Goal: Navigation & Orientation: Find specific page/section

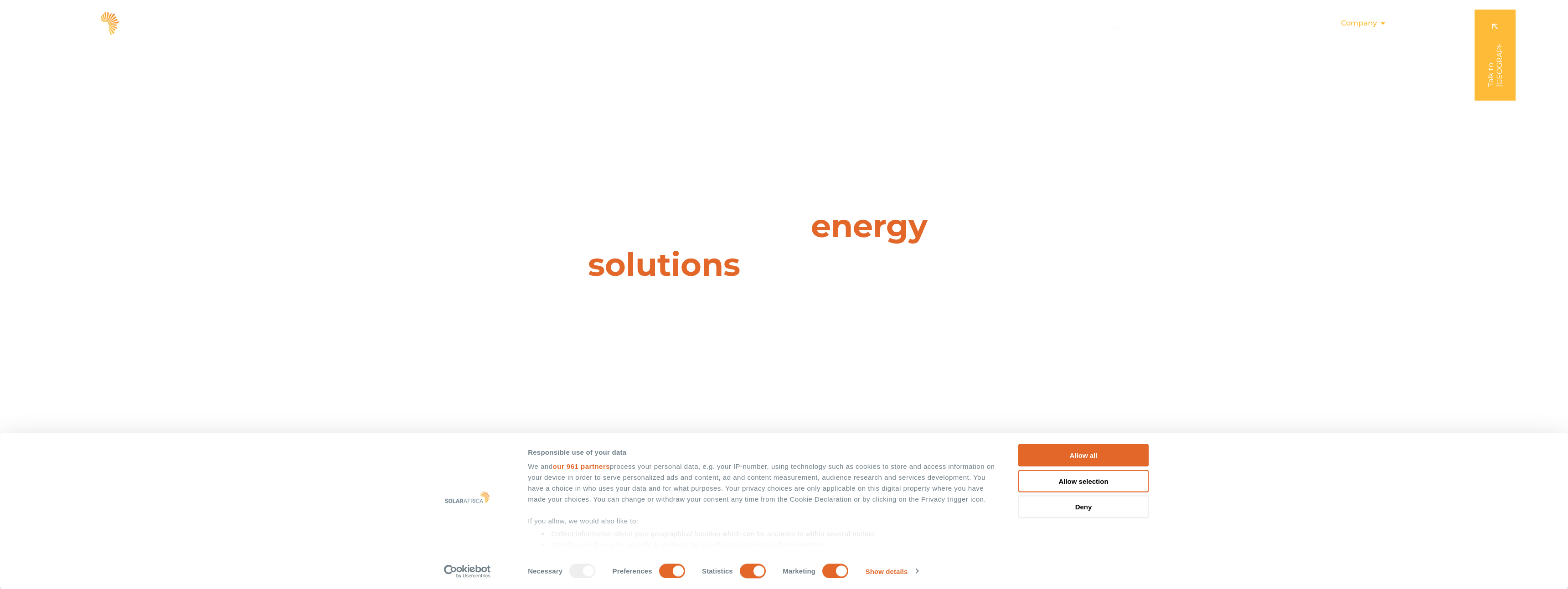
click at [1360, 24] on span "Company" at bounding box center [1359, 23] width 36 height 11
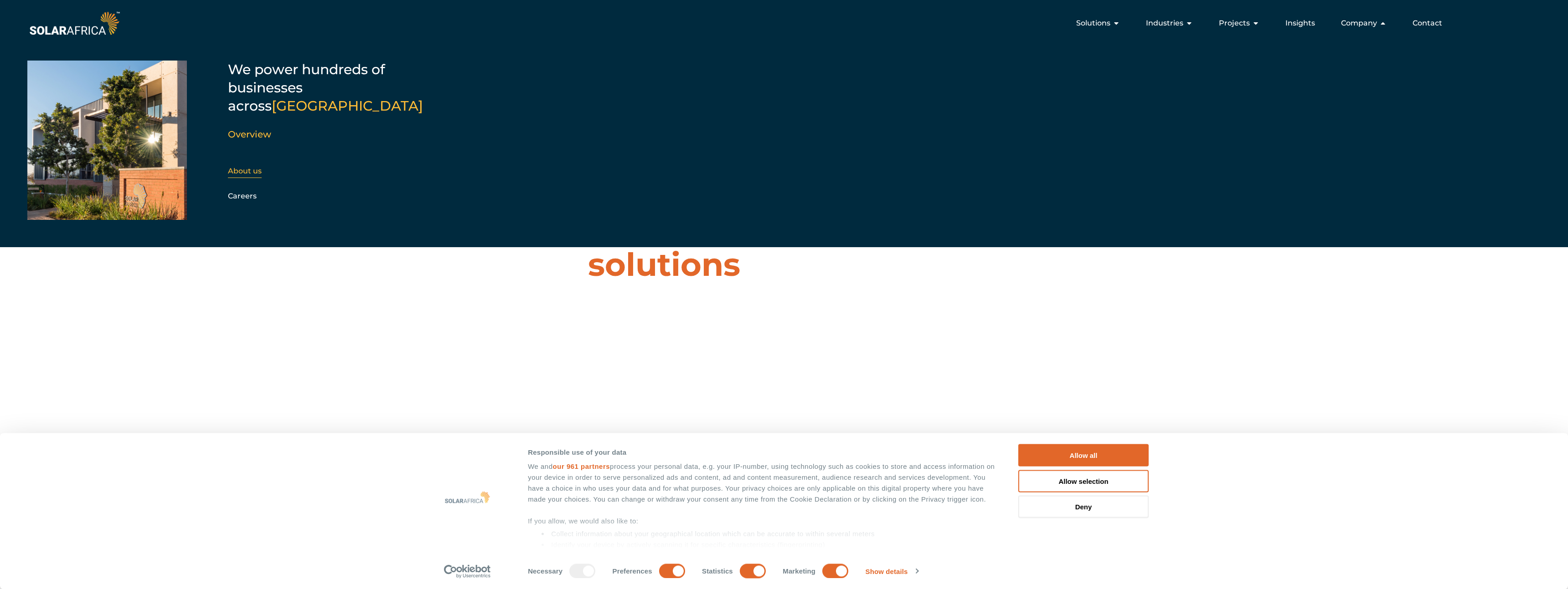
click at [250, 167] on link "About us" at bounding box center [244, 171] width 33 height 9
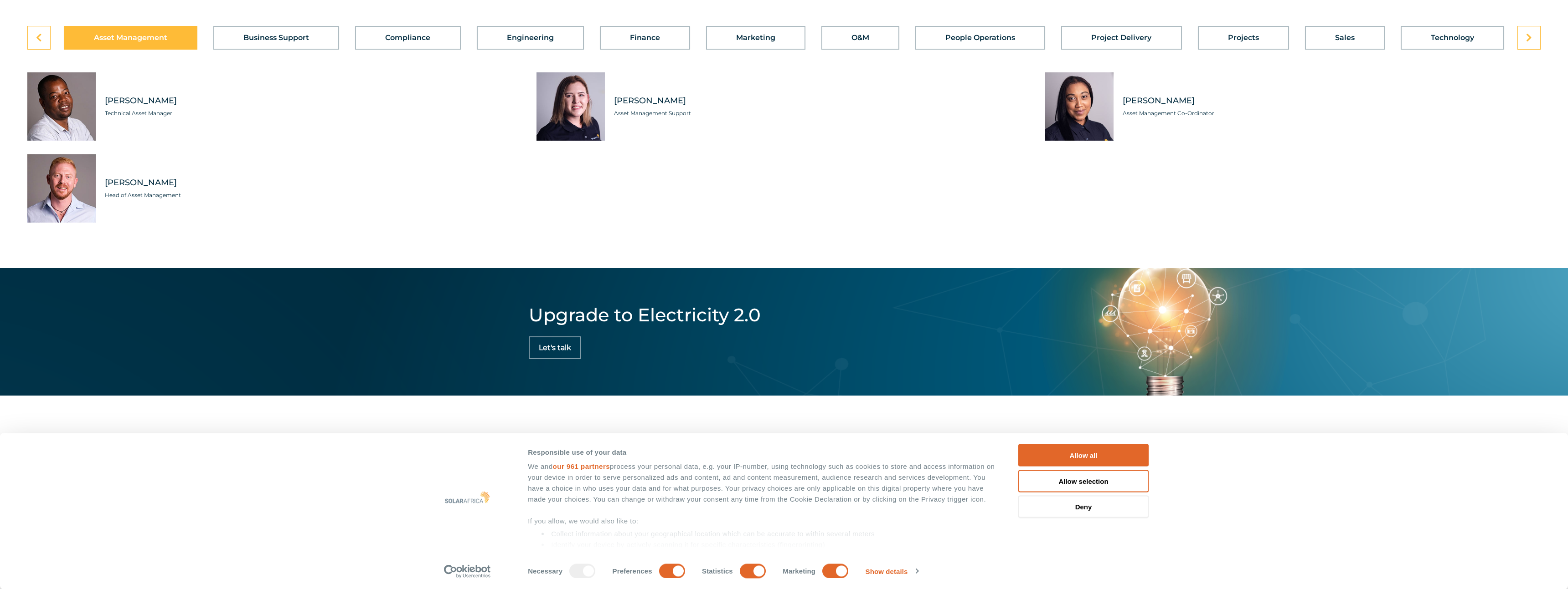
scroll to position [2940, 0]
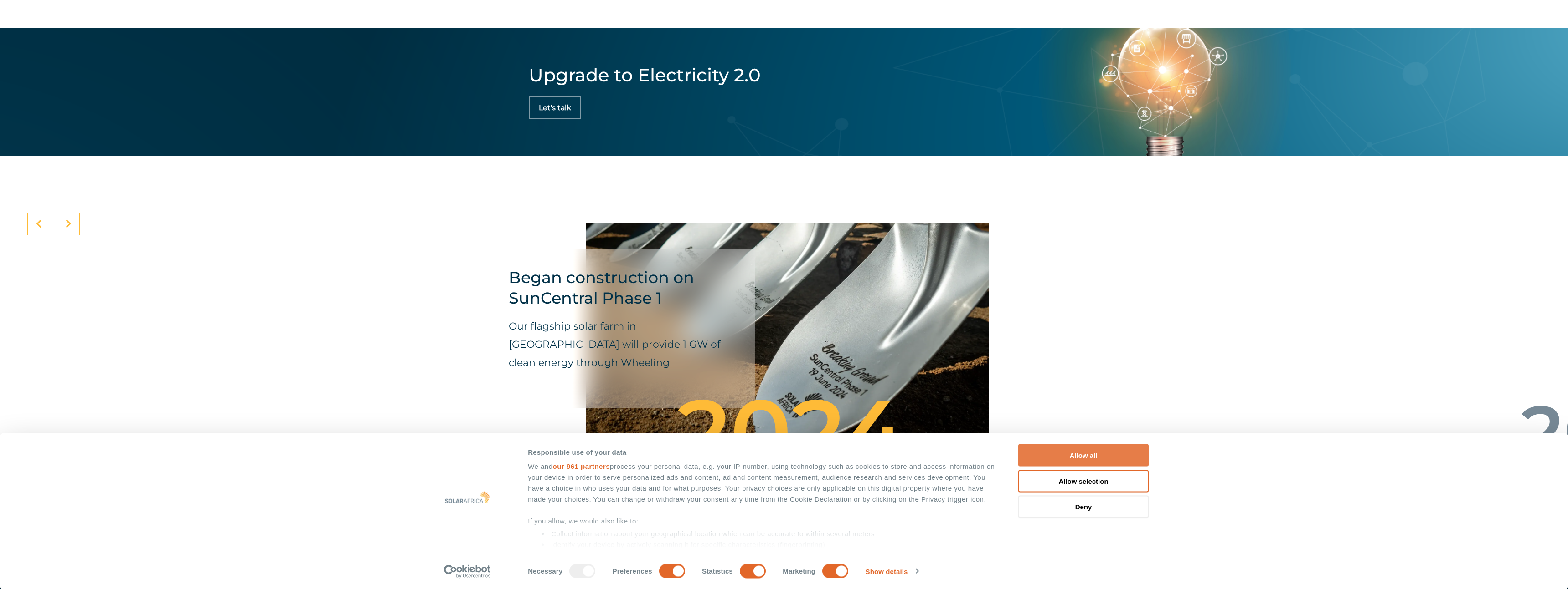
click at [1088, 456] on button "Allow all" at bounding box center [1084, 455] width 130 height 22
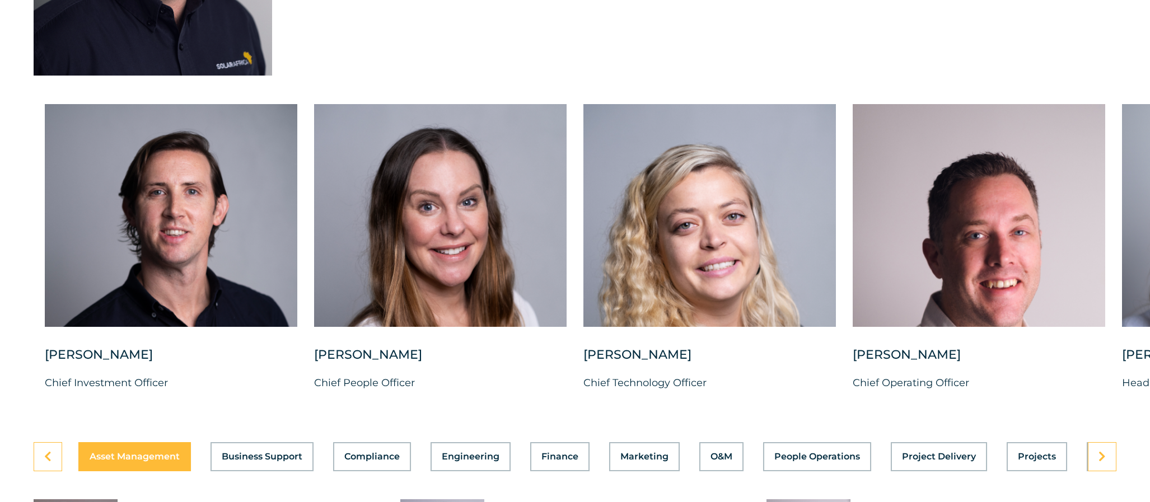
scroll to position [2784, 0]
